Goal: Task Accomplishment & Management: Manage account settings

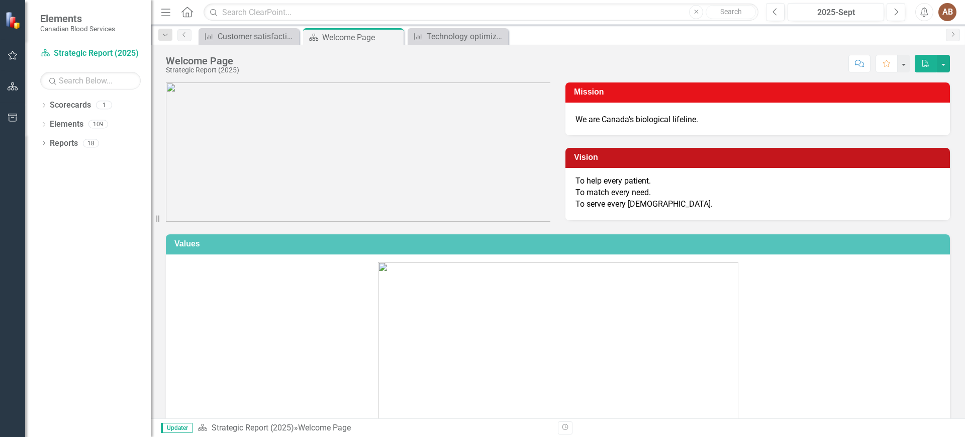
scroll to position [377, 0]
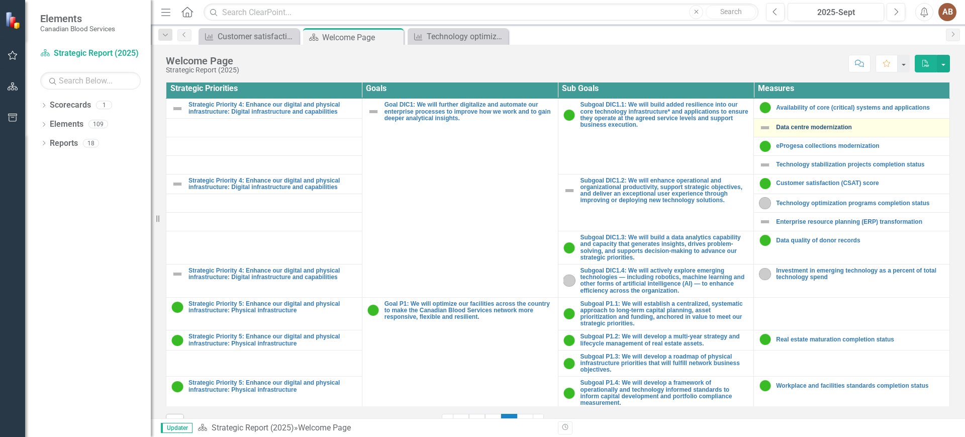
click at [817, 130] on link "Data centre modernization" at bounding box center [860, 127] width 168 height 7
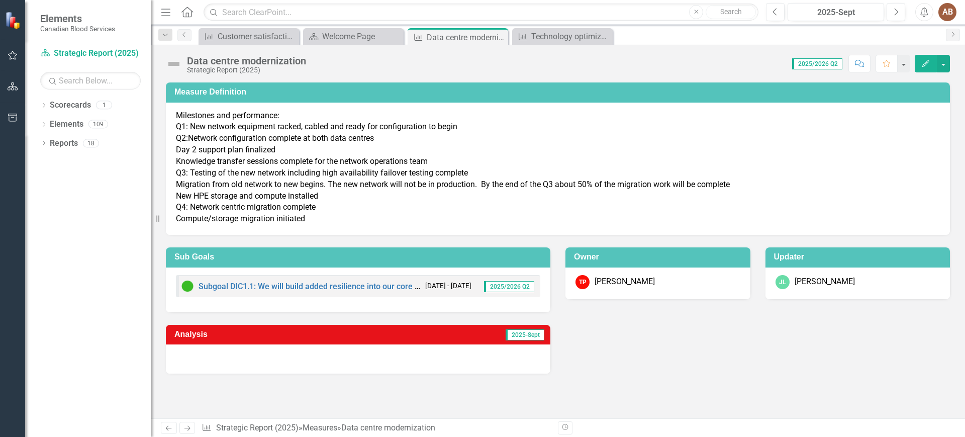
click at [350, 352] on div at bounding box center [358, 358] width 384 height 29
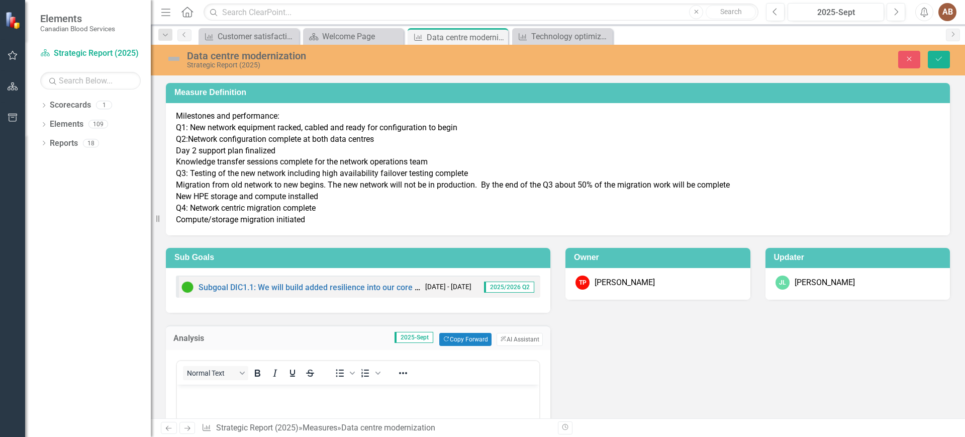
click at [797, 181] on p "Milestones and performance: Q1: New network equipment racked, cabled and ready …" at bounding box center [558, 168] width 764 height 115
click at [908, 53] on button "Close" at bounding box center [909, 60] width 22 height 18
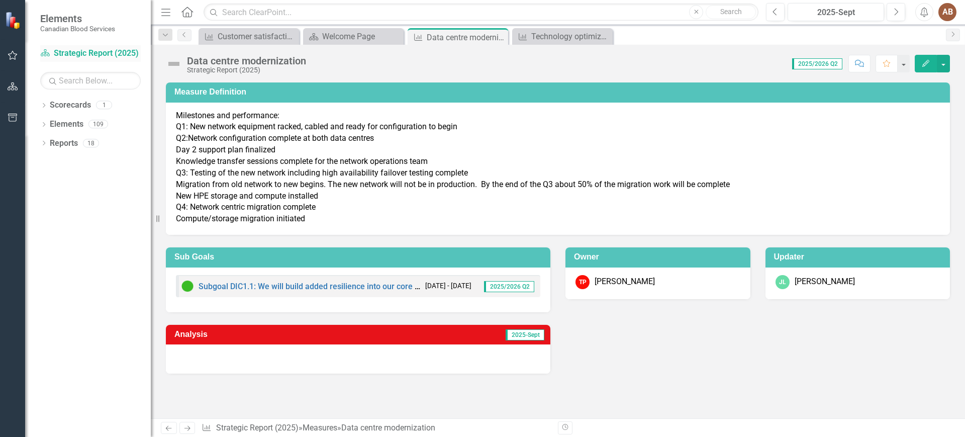
click at [100, 53] on link "Scorecard Strategic Report (2025)" at bounding box center [90, 54] width 100 height 12
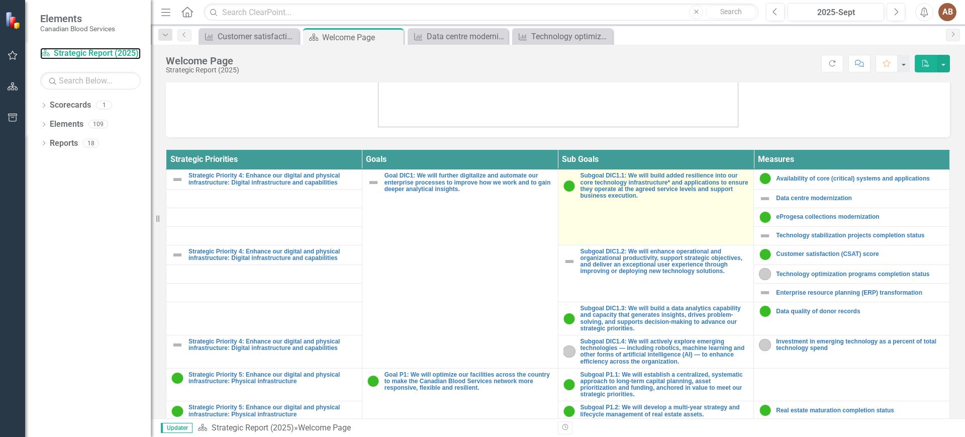
scroll to position [274, 0]
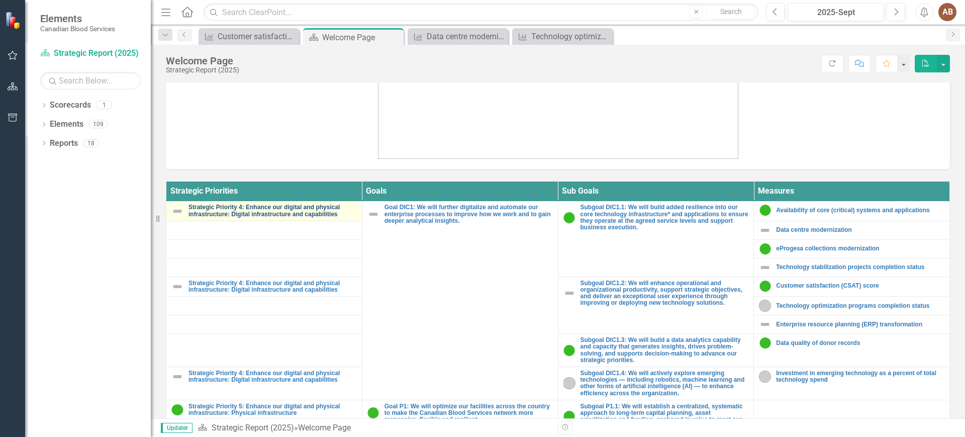
click at [227, 217] on link "Strategic Priority 4: Enhance our digital and physical infrastructure: Digital …" at bounding box center [272, 210] width 168 height 13
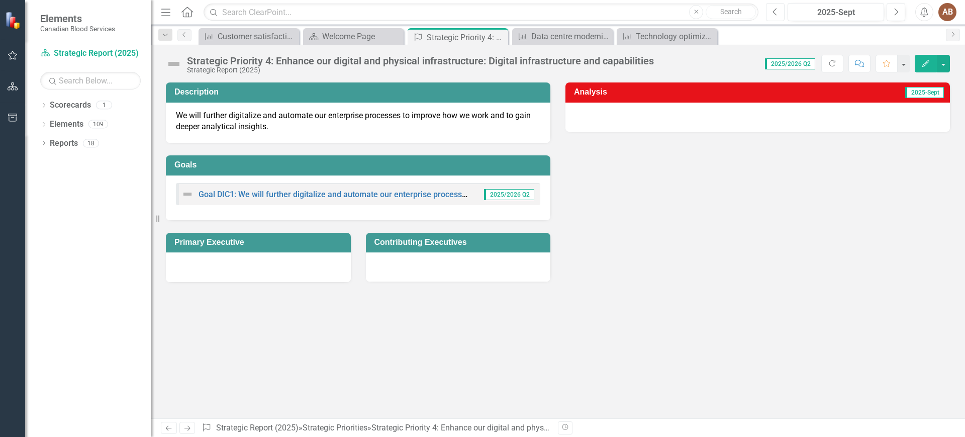
click at [774, 15] on icon "Previous" at bounding box center [775, 12] width 6 height 9
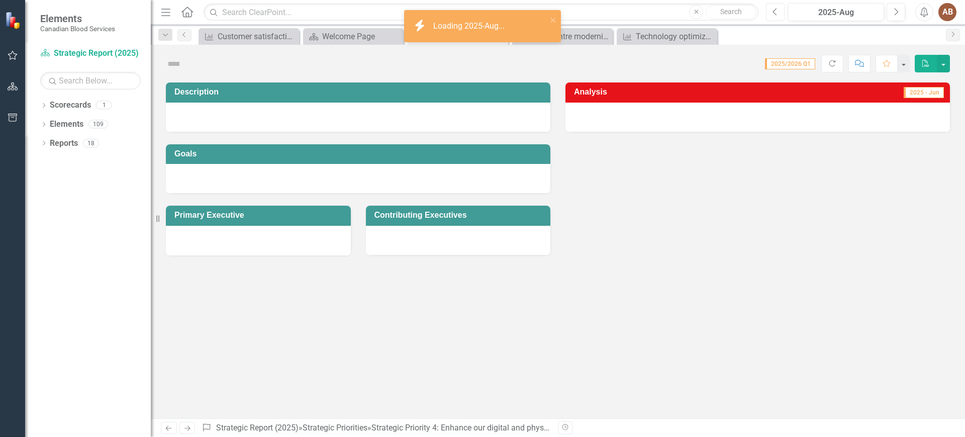
click at [774, 15] on icon "Previous" at bounding box center [775, 12] width 6 height 9
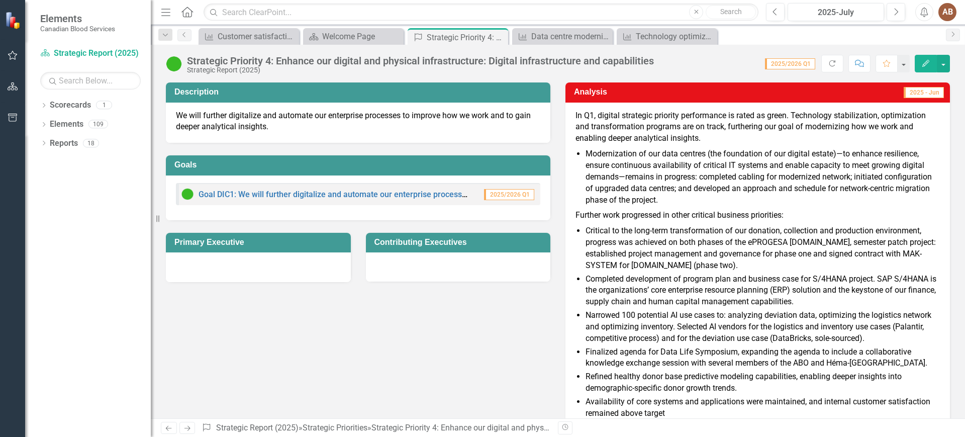
drag, startPoint x: 568, startPoint y: 116, endPoint x: 626, endPoint y: 131, distance: 60.2
click at [626, 131] on div "In Q1, digital strategic priority performance is rated as green. Technology sta…" at bounding box center [757, 339] width 384 height 474
click at [629, 134] on p "In Q1, digital strategic priority performance is rated as green. Technology sta…" at bounding box center [757, 128] width 364 height 37
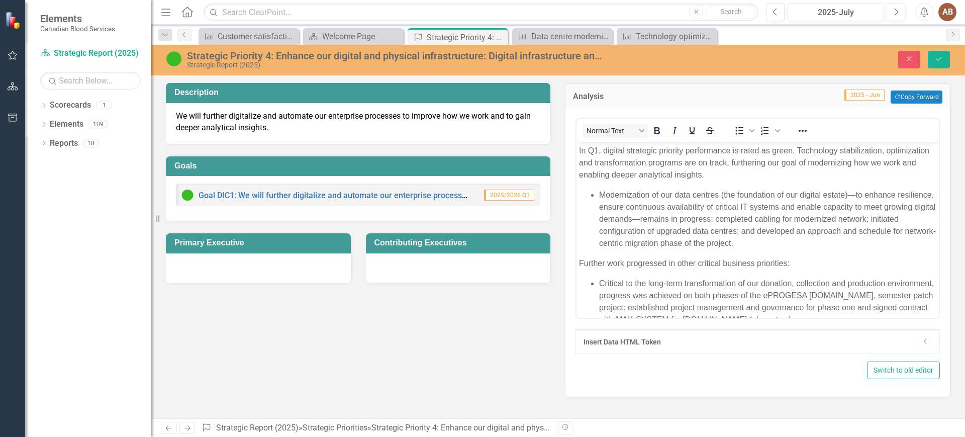
click at [646, 174] on p "In Q1, digital strategic priority performance is rated as green. Technology sta…" at bounding box center [757, 163] width 357 height 36
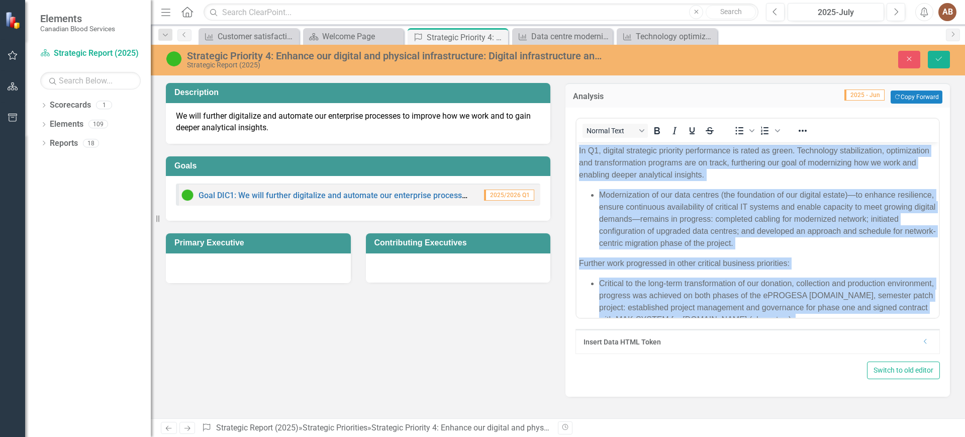
copy body "Lo I6, dolorsi ametconse adipisci elitseddoei te incid ut labor. Etdolorema ali…"
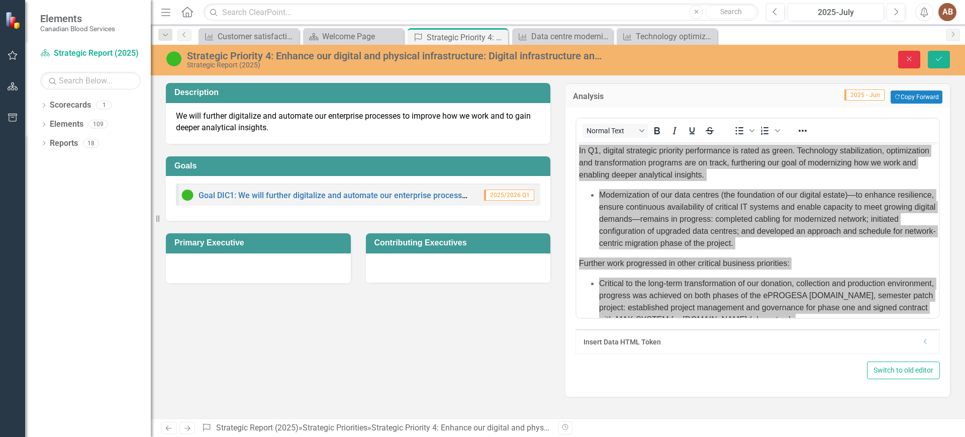
click at [902, 55] on button "Close" at bounding box center [909, 60] width 22 height 18
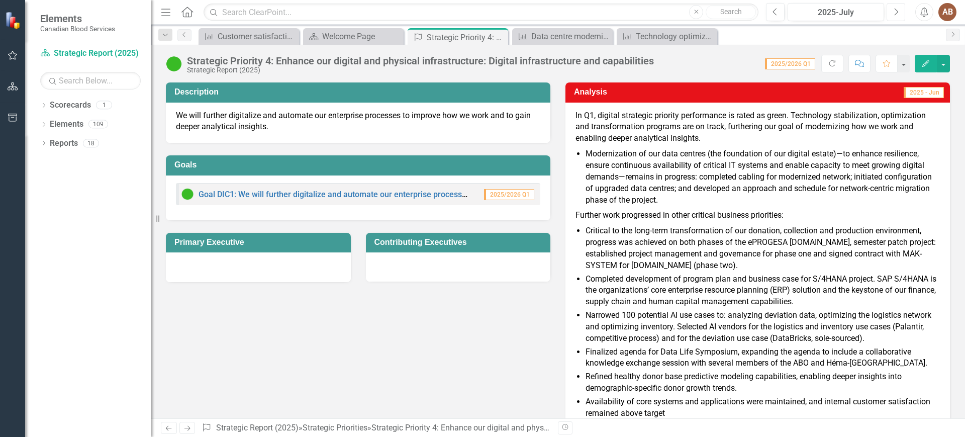
click at [895, 12] on icon "Next" at bounding box center [896, 12] width 6 height 9
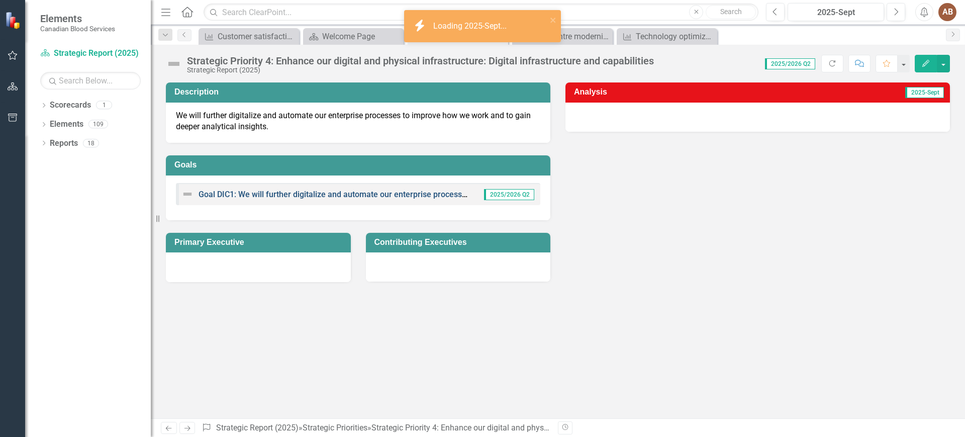
click at [362, 190] on link "Goal DIC1: We will further digitalize and automate our enterprise processes to …" at bounding box center [448, 194] width 500 height 10
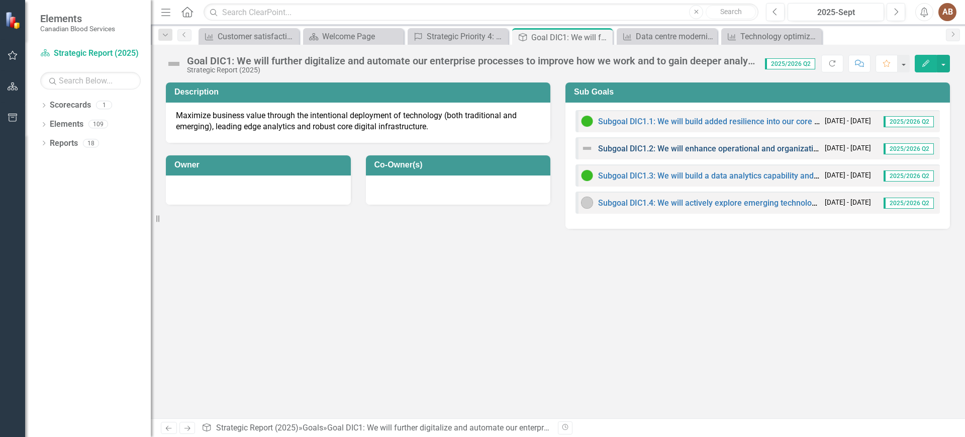
click at [669, 149] on link "Subgoal DIC1.2: We will enhance operational and organizational productivity, su…" at bounding box center [972, 149] width 748 height 10
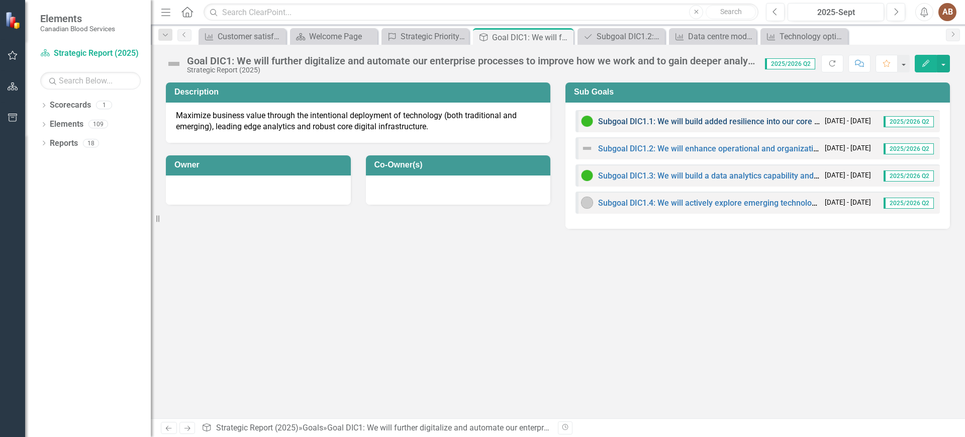
click at [623, 120] on link "Subgoal DIC1.1: We will build added resilience into our core technology infrast…" at bounding box center [936, 122] width 676 height 10
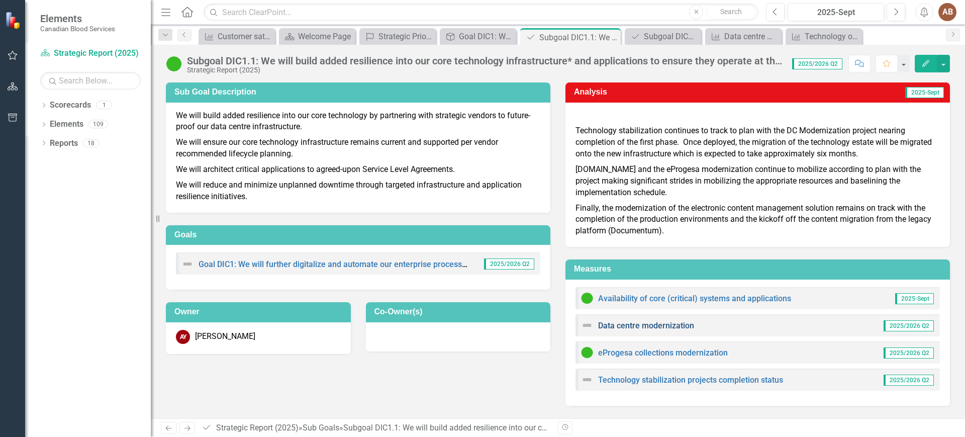
click at [671, 322] on link "Data centre modernization" at bounding box center [646, 325] width 96 height 10
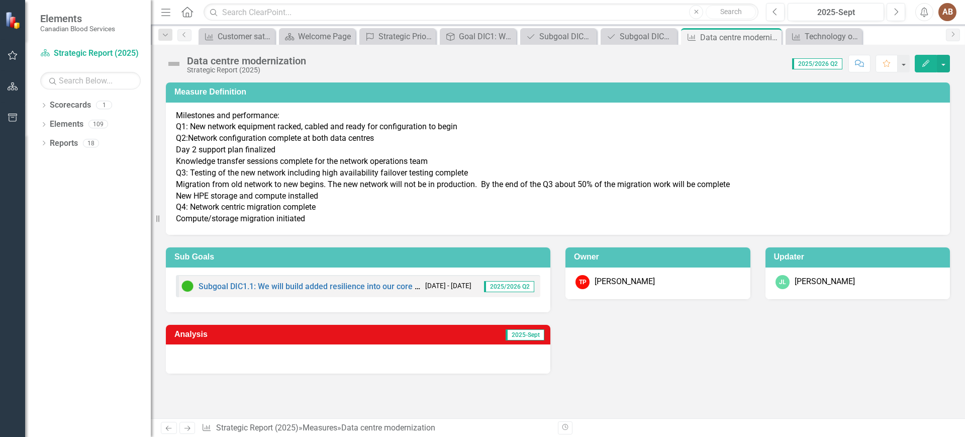
click at [239, 356] on div at bounding box center [358, 358] width 384 height 29
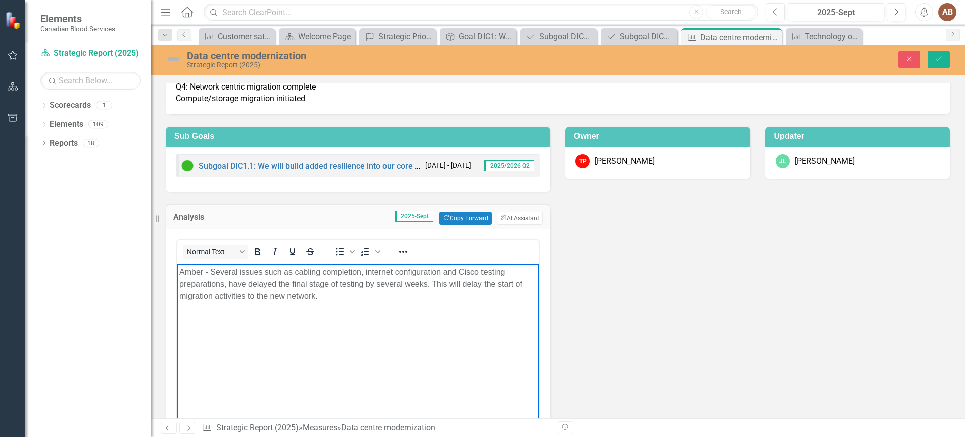
scroll to position [126, 0]
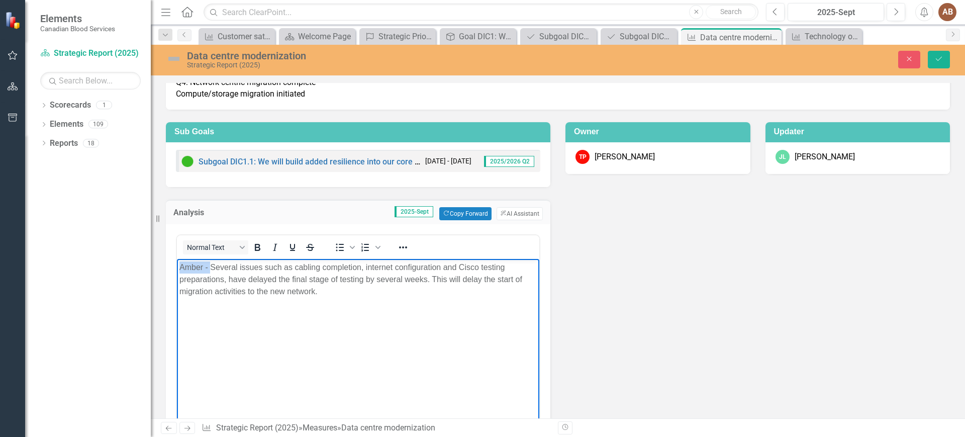
drag, startPoint x: 210, startPoint y: 266, endPoint x: 151, endPoint y: 259, distance: 60.2
click at [177, 259] on html "Amber - Several issues such as cabling completion, internet configuration and C…" at bounding box center [358, 334] width 362 height 151
click at [379, 277] on span "Several issues such as cabling completion, internet configuration and Cisco tes…" at bounding box center [351, 279] width 344 height 33
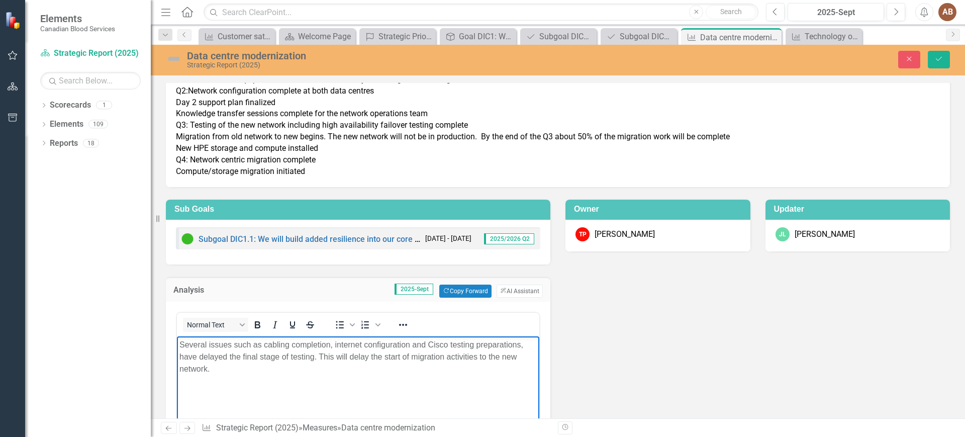
scroll to position [0, 0]
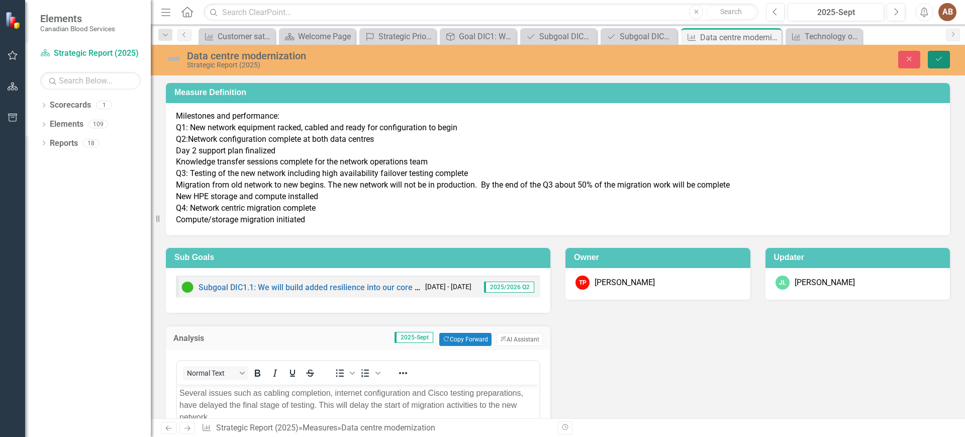
click at [939, 56] on icon "Save" at bounding box center [938, 58] width 9 height 7
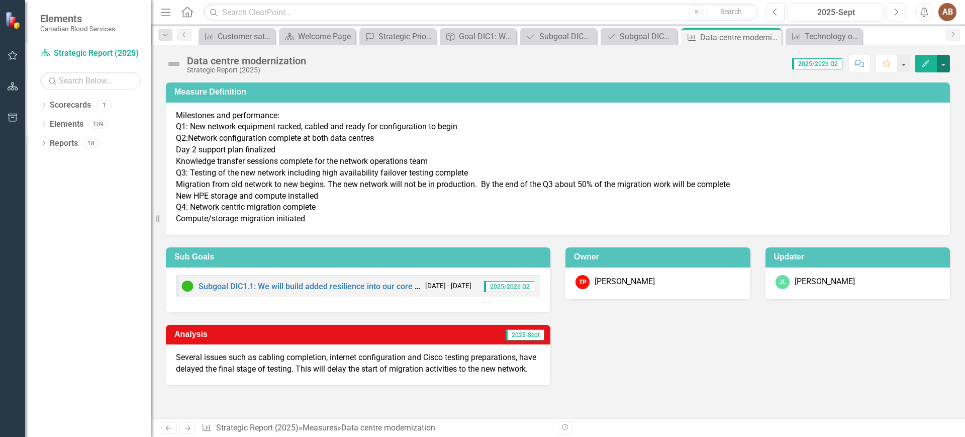
click at [941, 63] on button "button" at bounding box center [942, 64] width 13 height 18
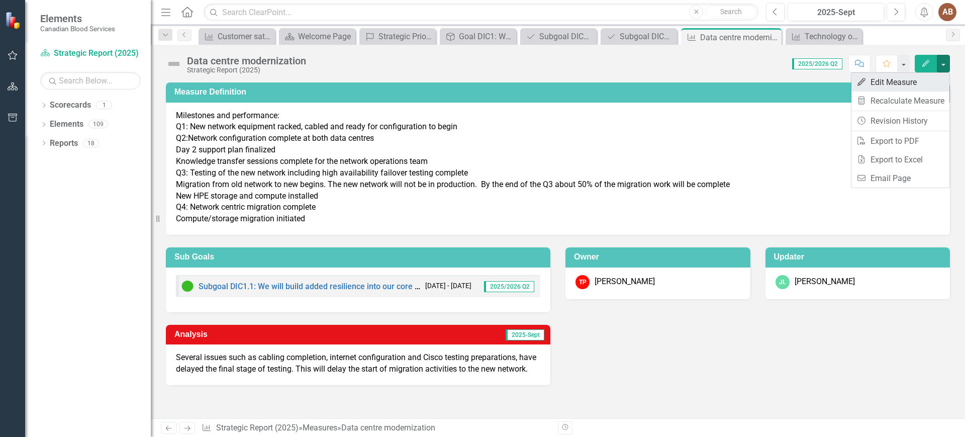
click at [906, 89] on link "Edit Edit Measure" at bounding box center [900, 82] width 98 height 19
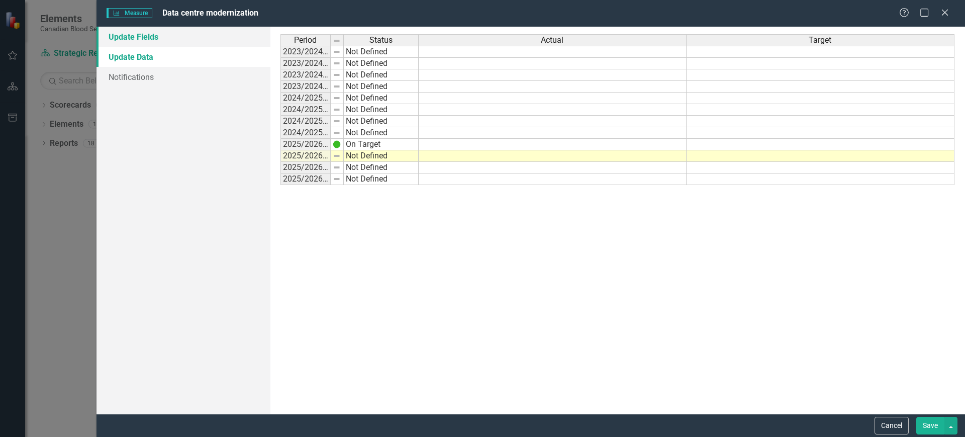
click at [155, 44] on link "Update Fields" at bounding box center [183, 37] width 174 height 20
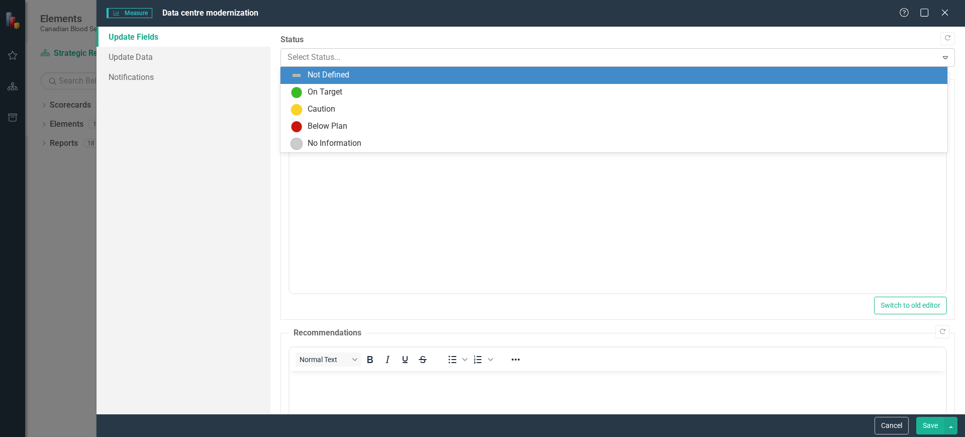
click at [342, 62] on div at bounding box center [609, 58] width 644 height 14
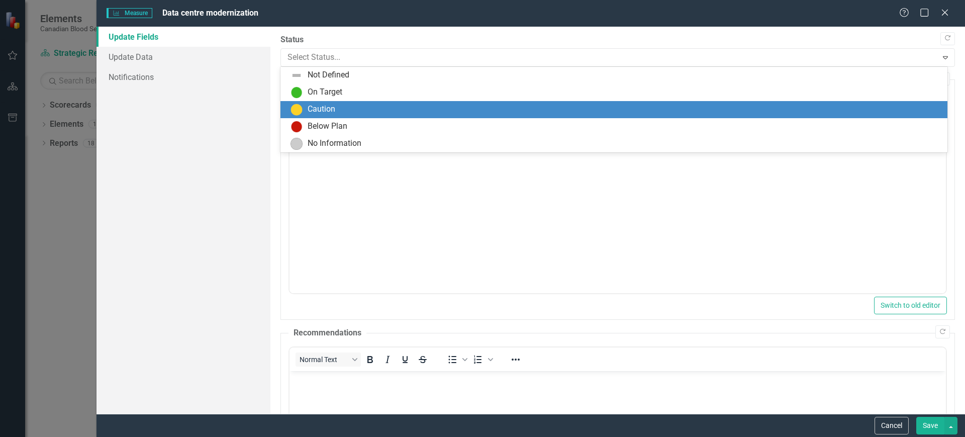
drag, startPoint x: 339, startPoint y: 113, endPoint x: 234, endPoint y: 65, distance: 115.3
click at [339, 113] on div "Caution" at bounding box center [615, 109] width 651 height 12
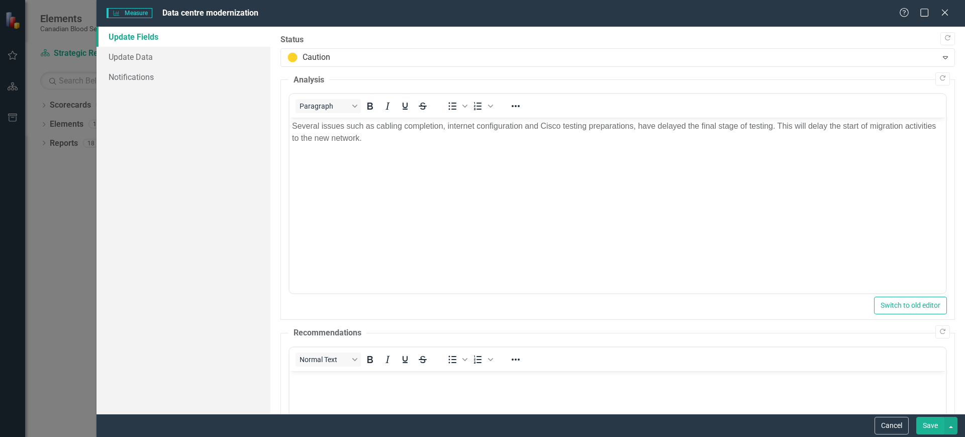
click at [930, 424] on button "Save" at bounding box center [930, 425] width 28 height 18
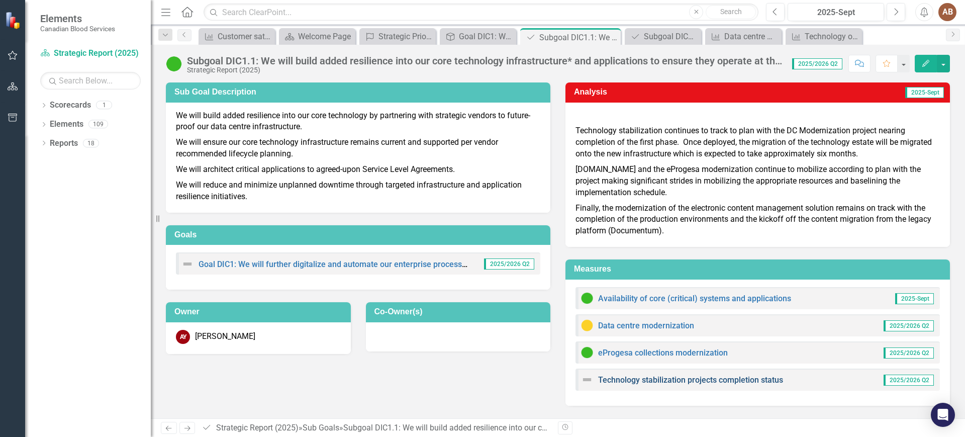
click at [704, 379] on link "Technology stabilization projects completion status" at bounding box center [690, 380] width 185 height 10
